Goal: Task Accomplishment & Management: Complete application form

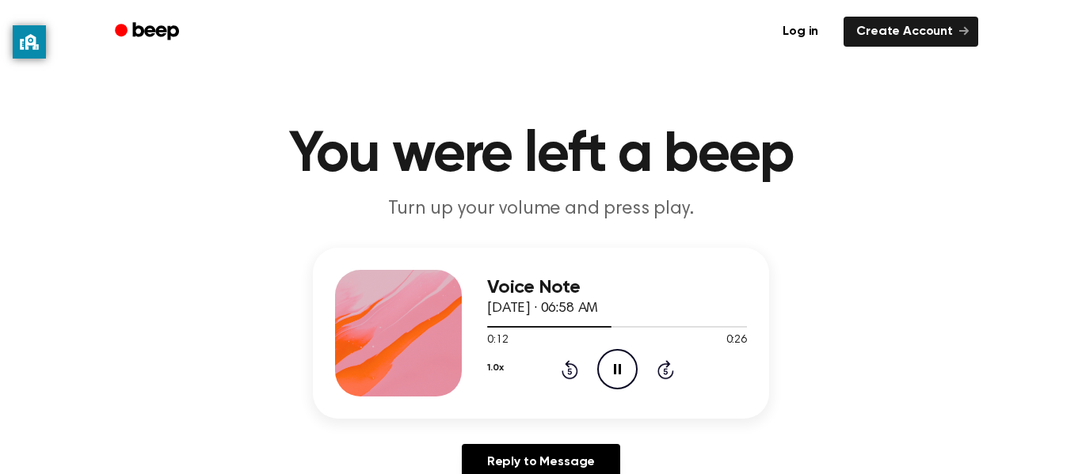
click at [561, 14] on ul "Log in Create Account" at bounding box center [592, 31] width 772 height 36
click at [667, 368] on icon "Skip 5 seconds" at bounding box center [664, 369] width 17 height 21
click at [663, 373] on icon at bounding box center [665, 371] width 4 height 6
click at [571, 372] on icon "Rewind 5 seconds" at bounding box center [569, 369] width 17 height 21
click at [623, 369] on icon "Play Audio" at bounding box center [617, 369] width 40 height 40
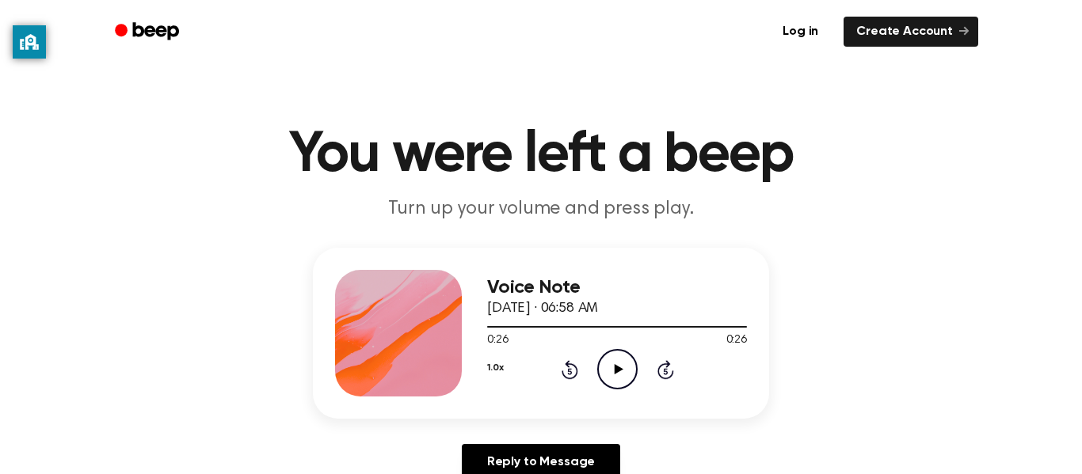
click at [147, 25] on icon "Beep" at bounding box center [148, 31] width 67 height 23
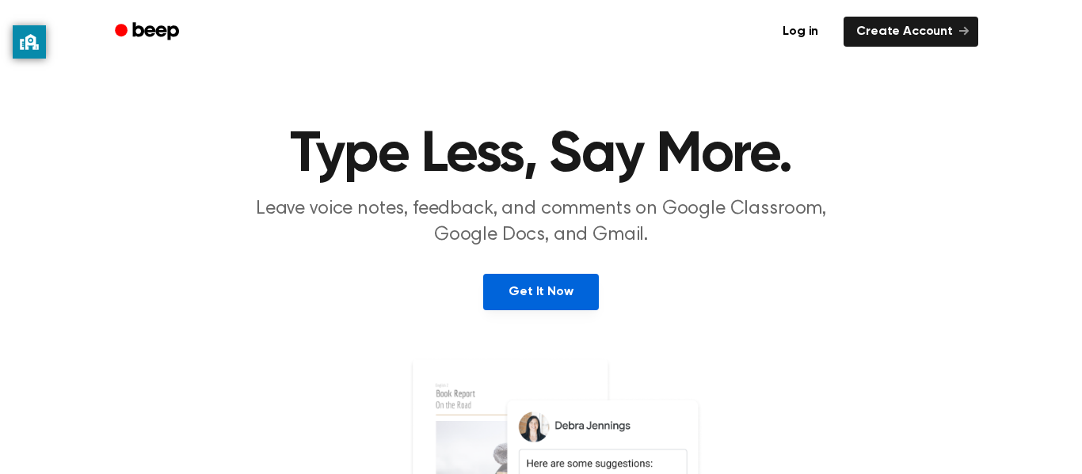
click at [578, 297] on link "Get It Now" at bounding box center [540, 292] width 115 height 36
